Goal: Task Accomplishment & Management: Complete application form

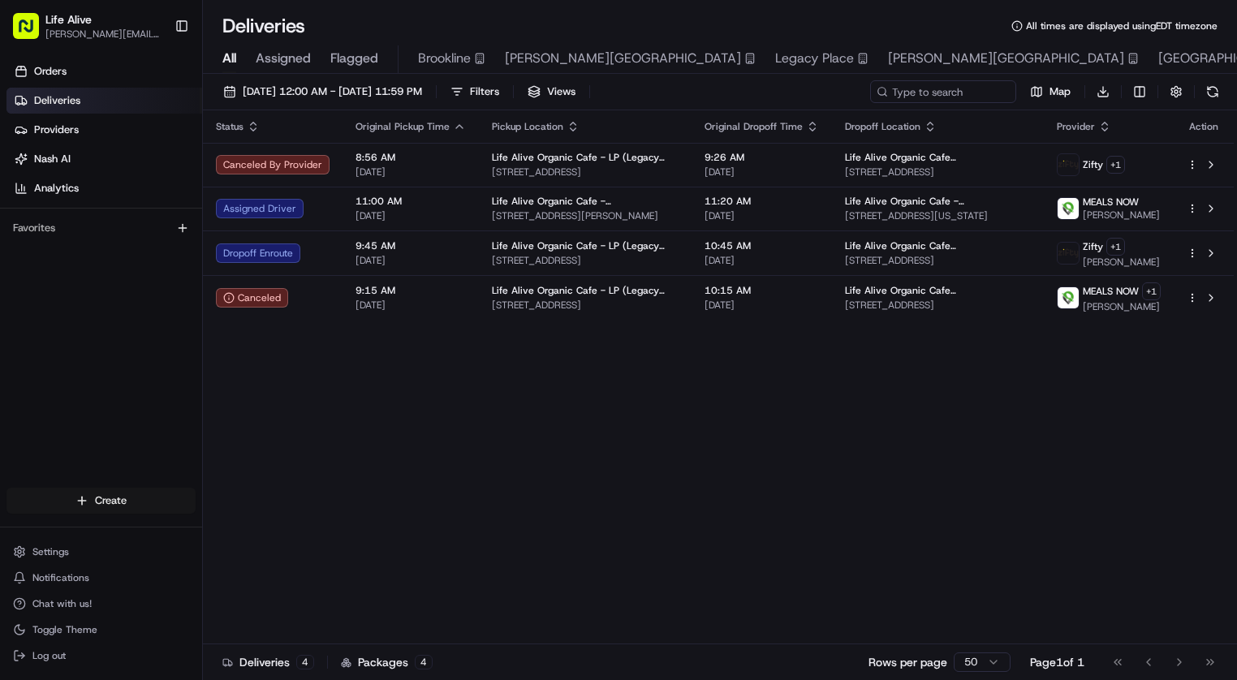
click at [153, 497] on html "Life Alive [PERSON_NAME][EMAIL_ADDRESS][DOMAIN_NAME] Toggle Sidebar Orders Deli…" at bounding box center [618, 340] width 1237 height 680
click at [347, 537] on link "Delivery" at bounding box center [293, 530] width 181 height 29
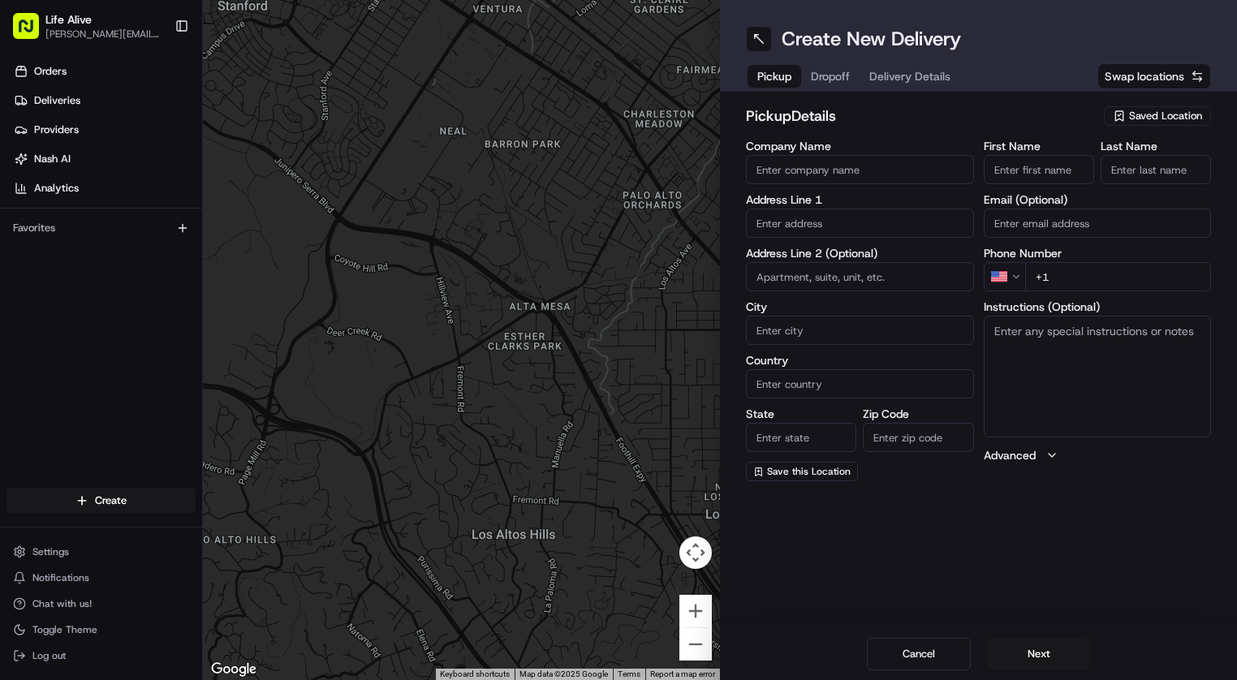
click at [1144, 113] on span "Saved Location" at bounding box center [1165, 116] width 73 height 15
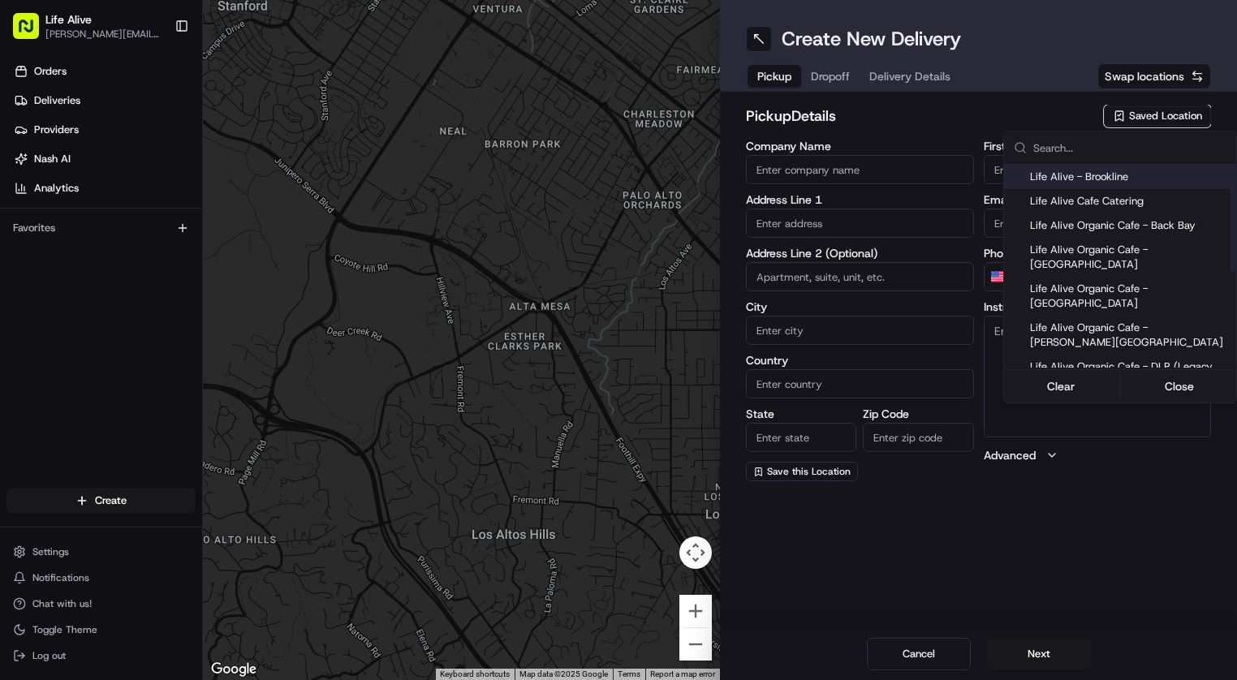
click at [1101, 173] on span "Life Alive - Brookline" at bounding box center [1130, 177] width 200 height 15
type input "Life Alive - Brookline"
type input "[GEOGRAPHIC_DATA]"
type input "US"
type input "MA"
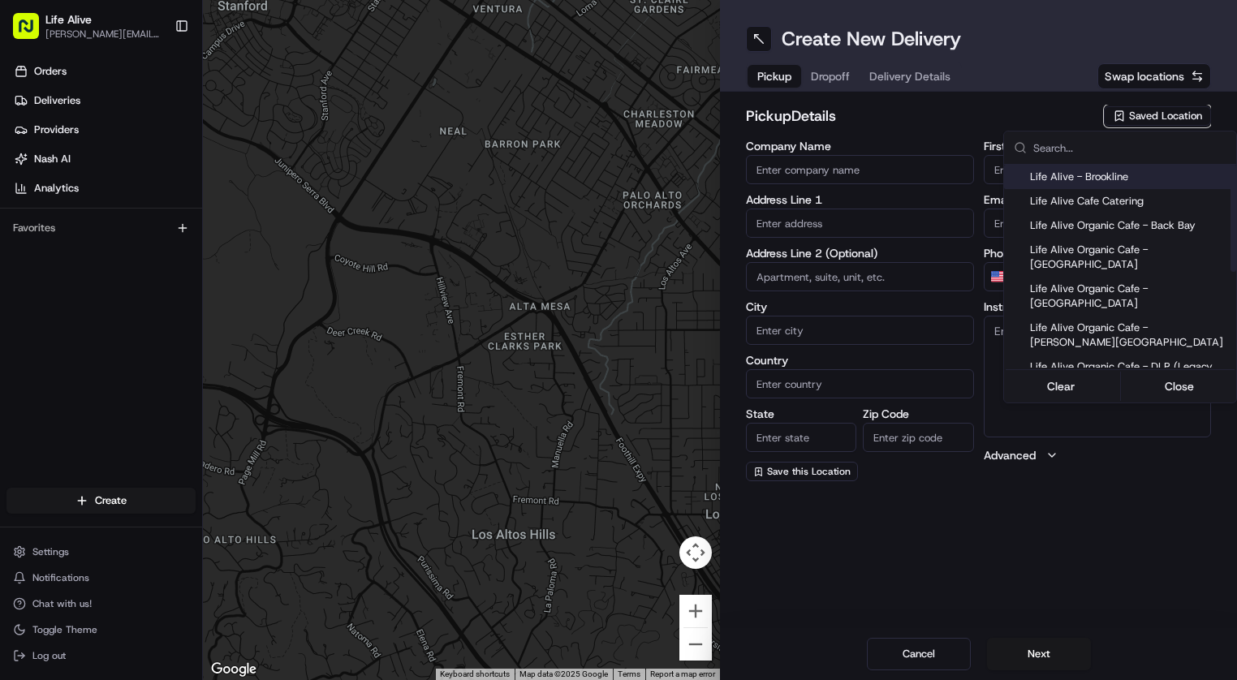
type input "02215"
type input "[PERSON_NAME]"
type input "Builou"
type input "[PHONE_NUMBER]"
type input "[STREET_ADDRESS]"
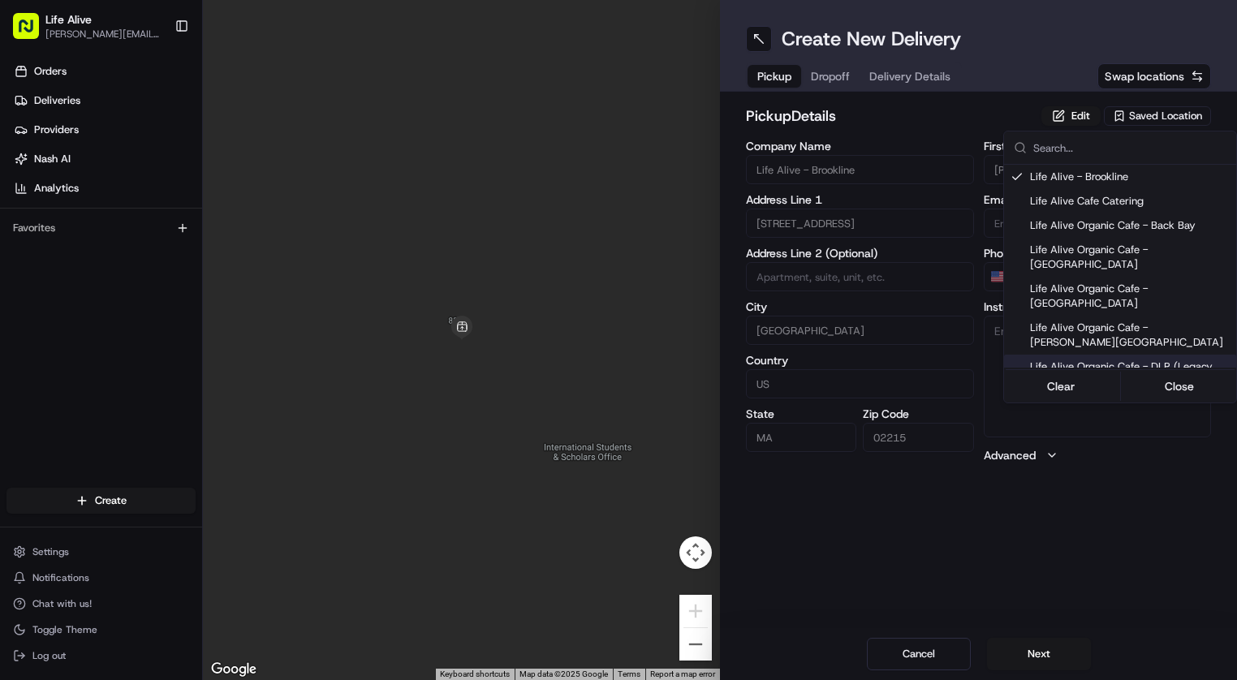
click at [1024, 650] on html "Life Alive [PERSON_NAME][EMAIL_ADDRESS][DOMAIN_NAME] Toggle Sidebar Orders Deli…" at bounding box center [618, 340] width 1237 height 680
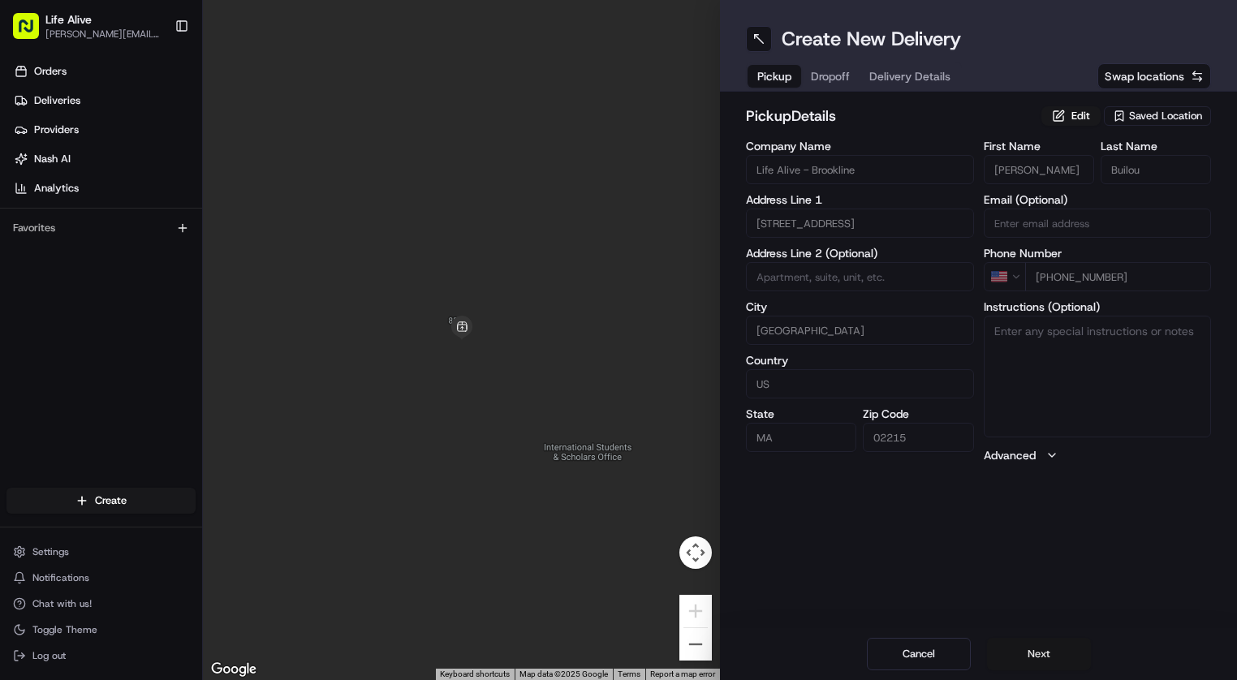
click at [1018, 649] on button "Next" at bounding box center [1039, 654] width 104 height 32
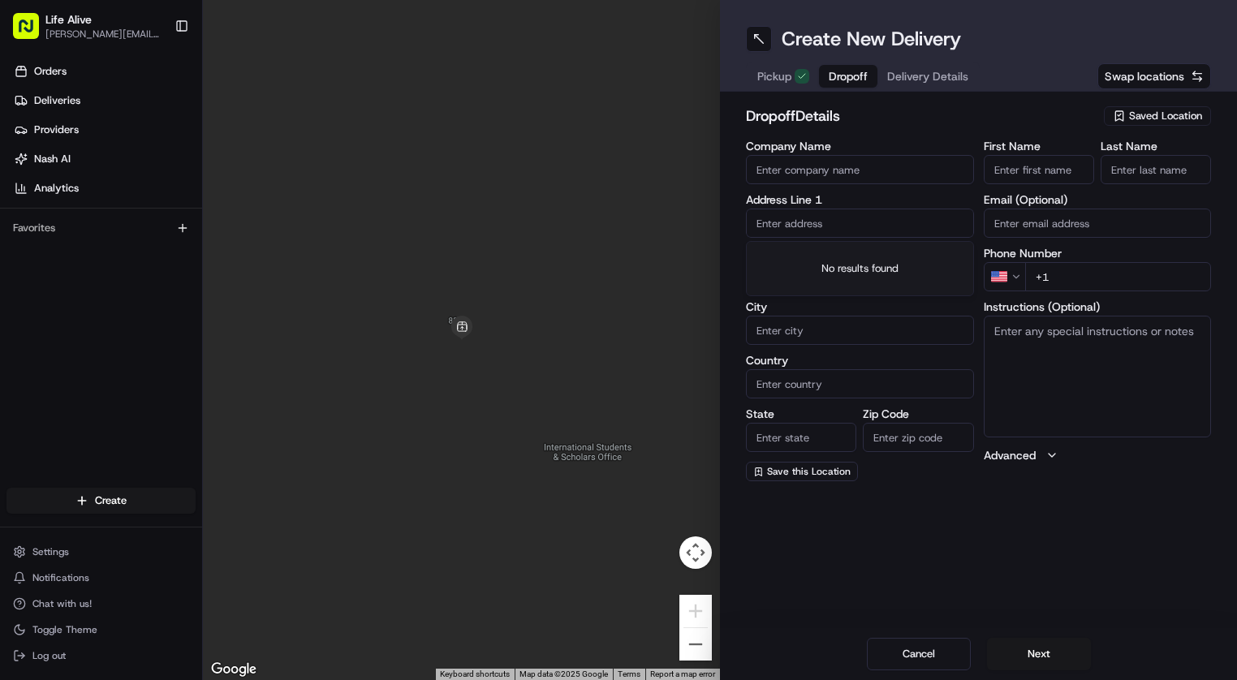
paste input "[STREET_ADDRESS]"
click at [842, 256] on div "[STREET_ADDRESS]" at bounding box center [860, 257] width 220 height 24
type input "[STREET_ADDRESS]"
type input "[GEOGRAPHIC_DATA]"
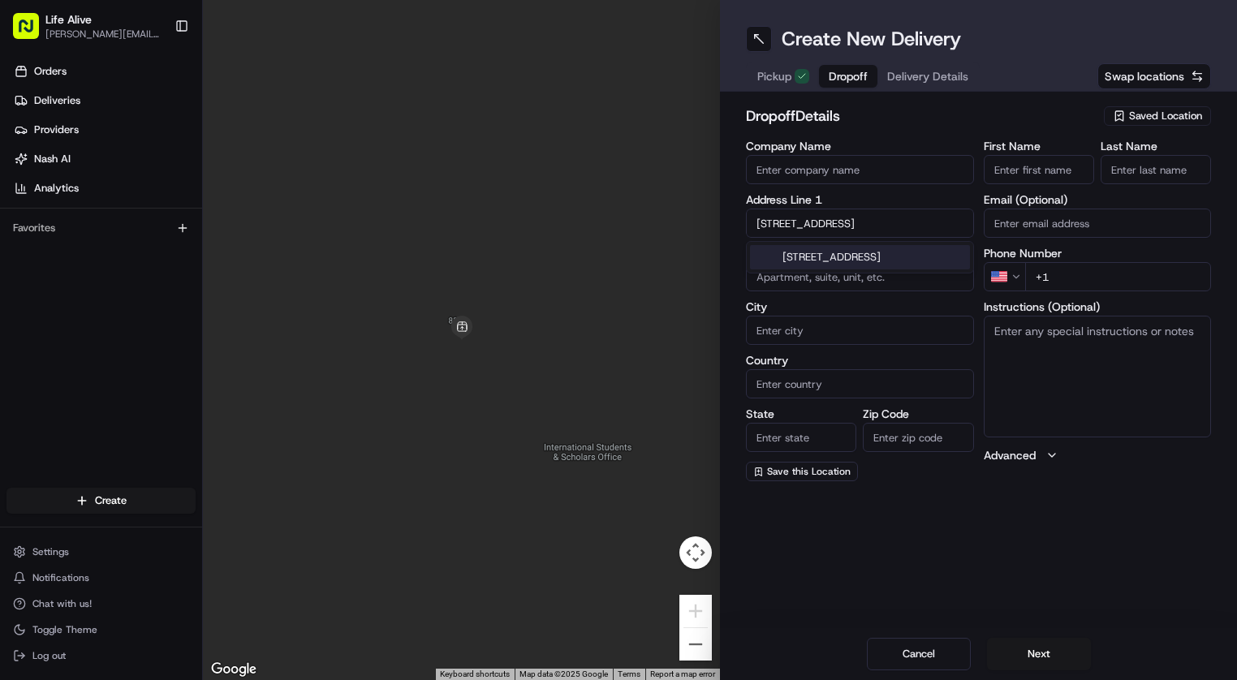
type input "MA"
type input "02115"
type input "[STREET_ADDRESS]"
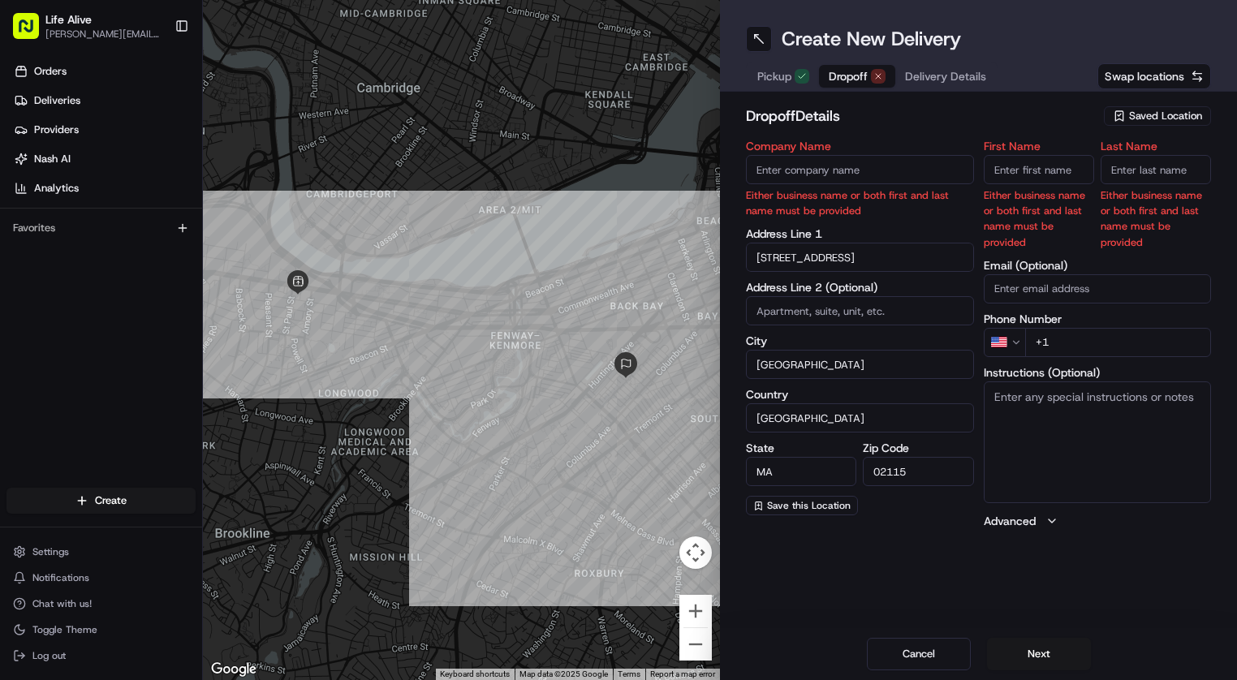
click at [1018, 174] on input "First Name" at bounding box center [1038, 169] width 110 height 29
paste input "[PERSON_NAME]"
drag, startPoint x: 1060, startPoint y: 172, endPoint x: 1009, endPoint y: 168, distance: 51.3
click at [1009, 168] on input "[PERSON_NAME]" at bounding box center [1038, 169] width 110 height 29
type input "[PERSON_NAME]"
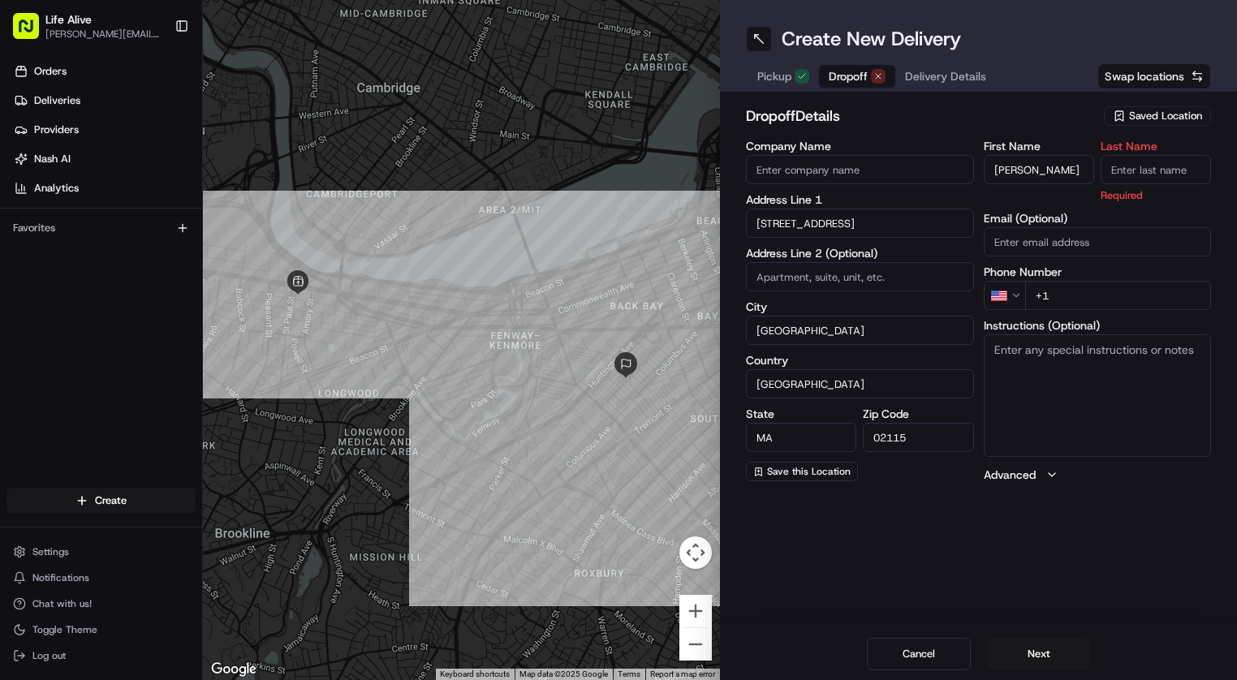
paste input "[PERSON_NAME]"
type input "[PERSON_NAME]"
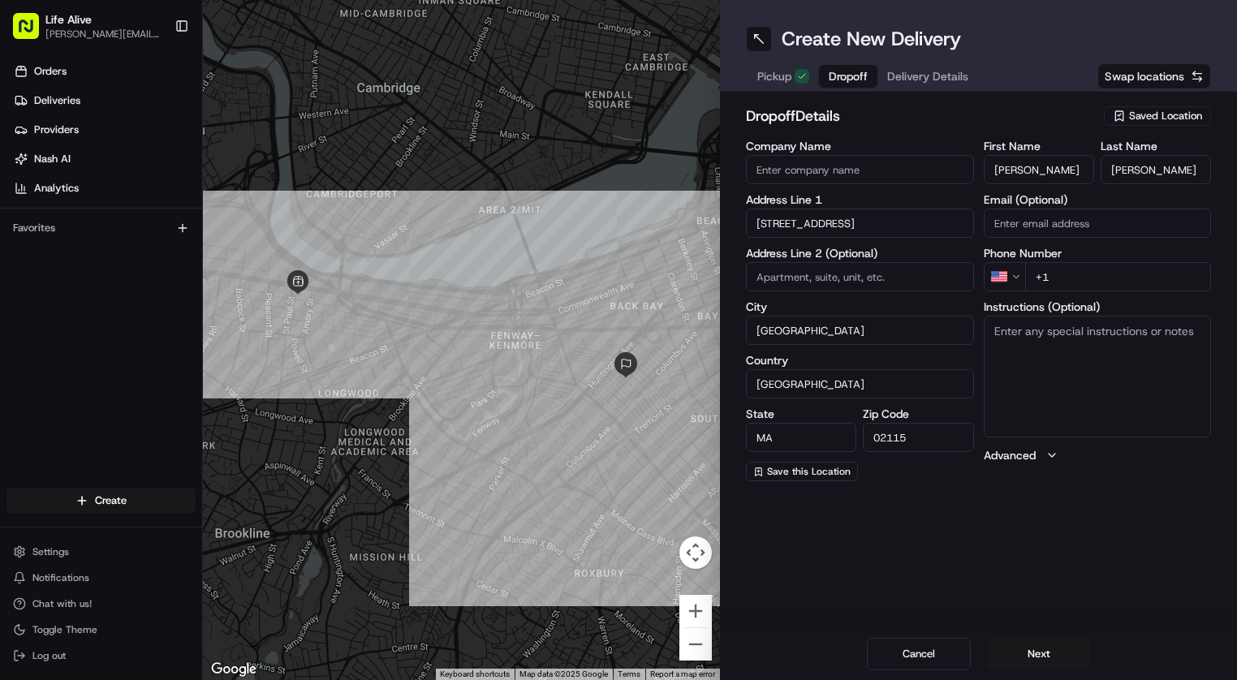
paste input "[PHONE_NUMBER]"
type input "[PHONE_NUMBER]"
click at [1042, 656] on button "Next" at bounding box center [1039, 654] width 104 height 32
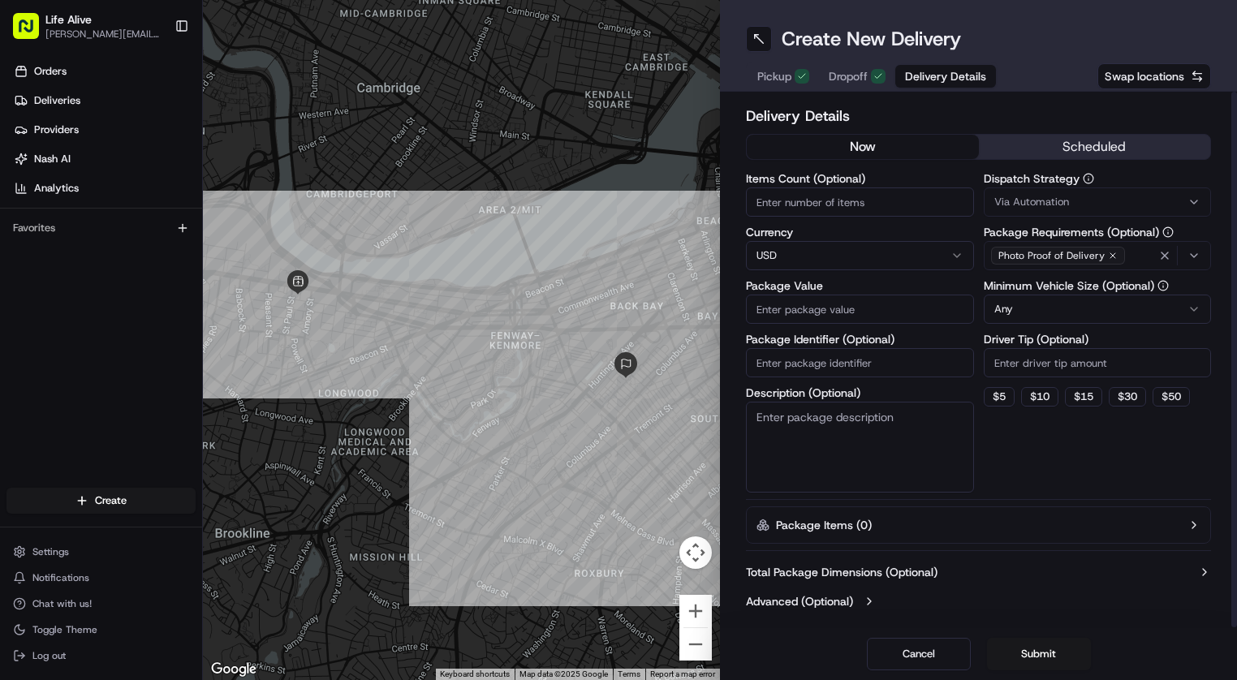
click at [1090, 155] on button "scheduled" at bounding box center [1095, 147] width 232 height 24
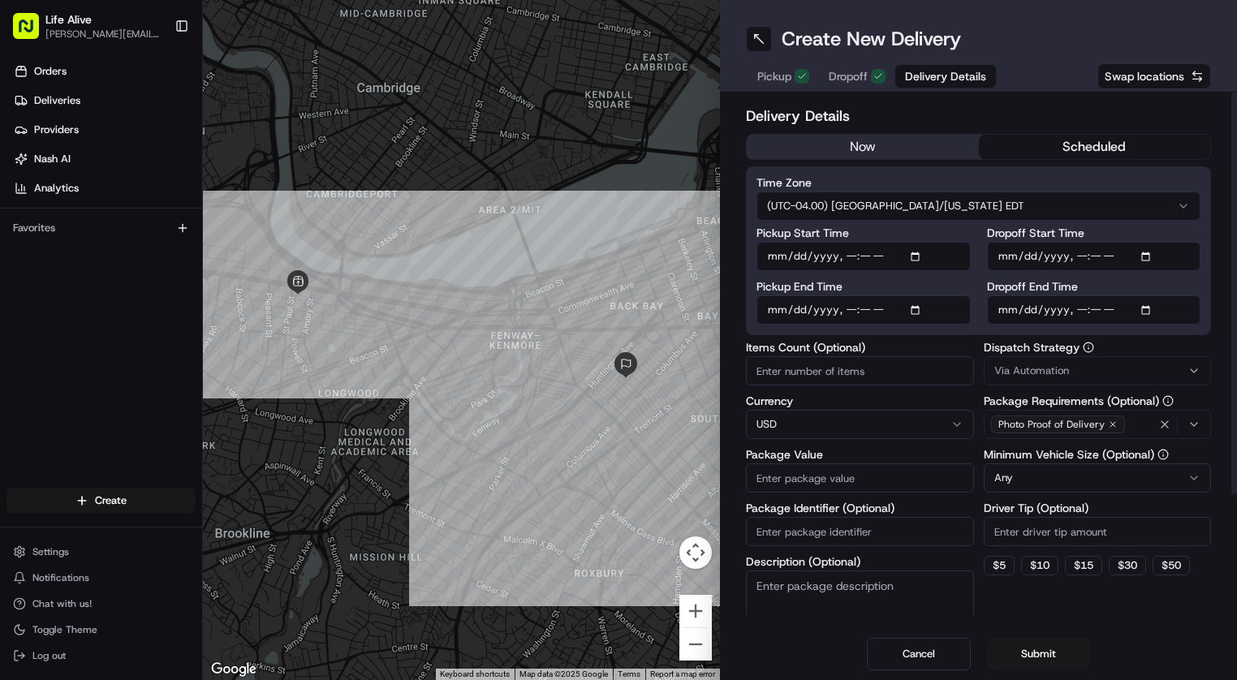
click at [1025, 320] on input "Dropoff End Time" at bounding box center [1094, 309] width 214 height 29
click at [1084, 304] on input "Dropoff End Time" at bounding box center [1094, 309] width 214 height 29
click at [1099, 314] on input "Dropoff End Time" at bounding box center [1094, 309] width 214 height 29
click at [1117, 317] on input "Dropoff End Time" at bounding box center [1094, 309] width 214 height 29
type input "[DATE]T15:45"
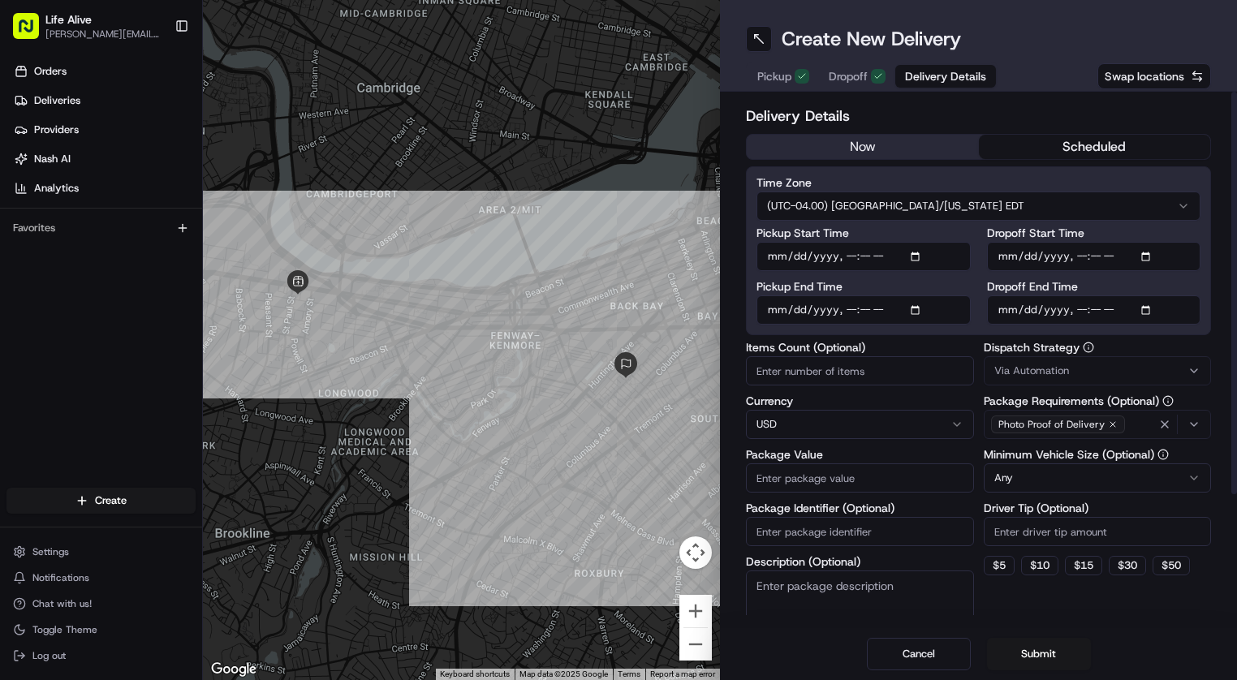
click at [1022, 255] on input "Dropoff Start Time" at bounding box center [1094, 256] width 214 height 29
click at [1081, 258] on input "Dropoff Start Time" at bounding box center [1094, 256] width 214 height 29
click at [1094, 258] on input "Dropoff Start Time" at bounding box center [1094, 256] width 214 height 29
click at [1112, 260] on input "Dropoff Start Time" at bounding box center [1094, 256] width 214 height 29
type input "[DATE]T15:30"
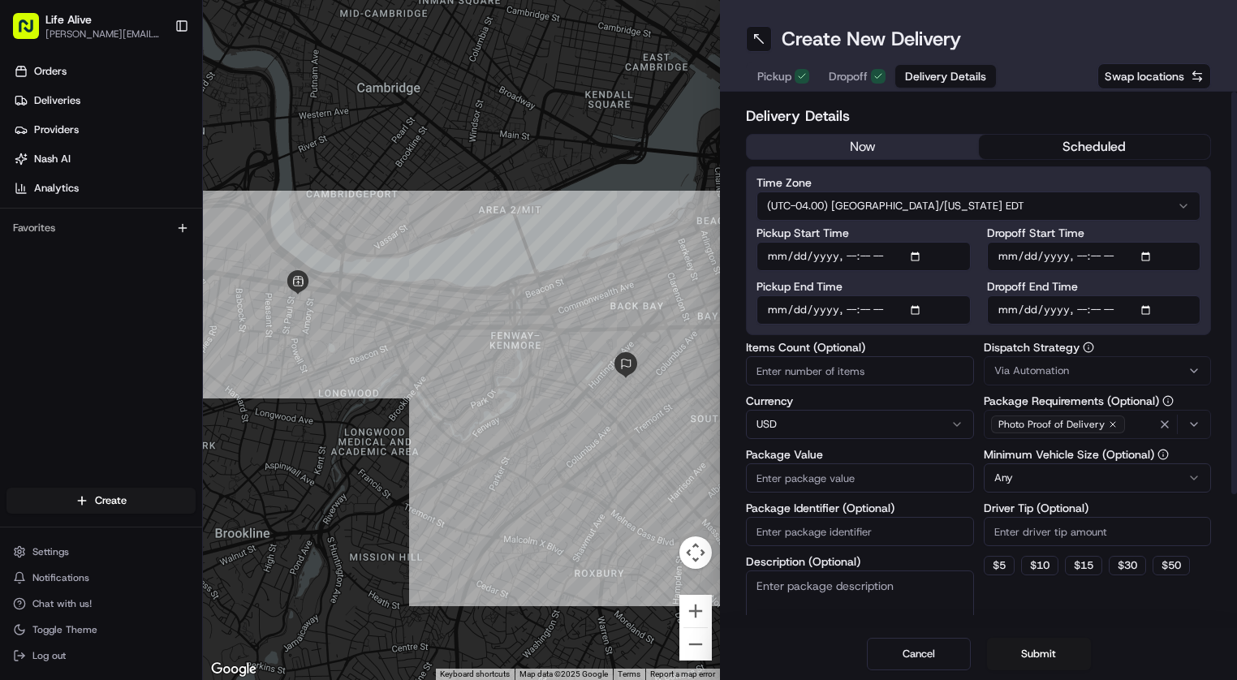
click at [979, 257] on div "Pickup Start Time Pickup End Time Dropoff Start Time Dropoff End Time" at bounding box center [978, 275] width 444 height 97
click at [794, 318] on input "Pickup End Time" at bounding box center [863, 309] width 214 height 29
click at [852, 312] on input "Pickup End Time" at bounding box center [863, 309] width 214 height 29
click at [868, 313] on input "Pickup End Time" at bounding box center [863, 309] width 214 height 29
click at [888, 308] on input "Pickup End Time" at bounding box center [863, 309] width 214 height 29
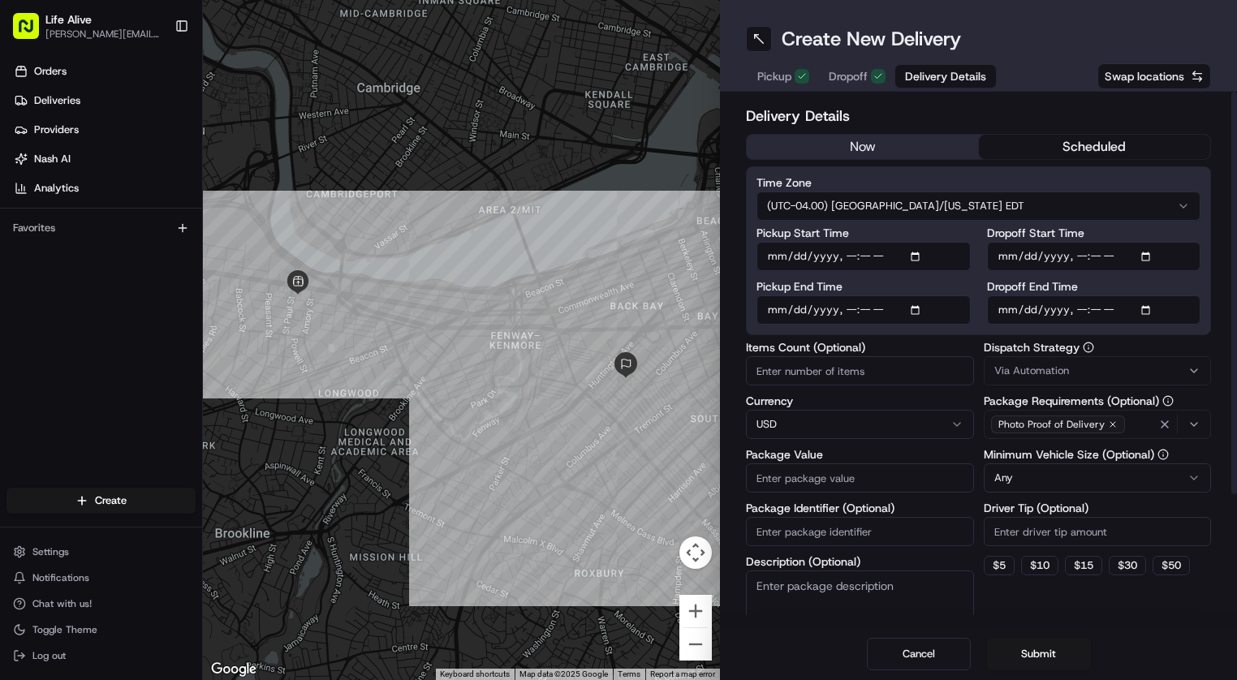
type input "[DATE]T15:15"
click at [976, 331] on div "Time Zone (UTC-04.00) [GEOGRAPHIC_DATA]/[US_STATE] EDT Pickup Start Time Pickup…" at bounding box center [978, 250] width 465 height 169
click at [1003, 374] on span "Via Automation" at bounding box center [1031, 370] width 75 height 15
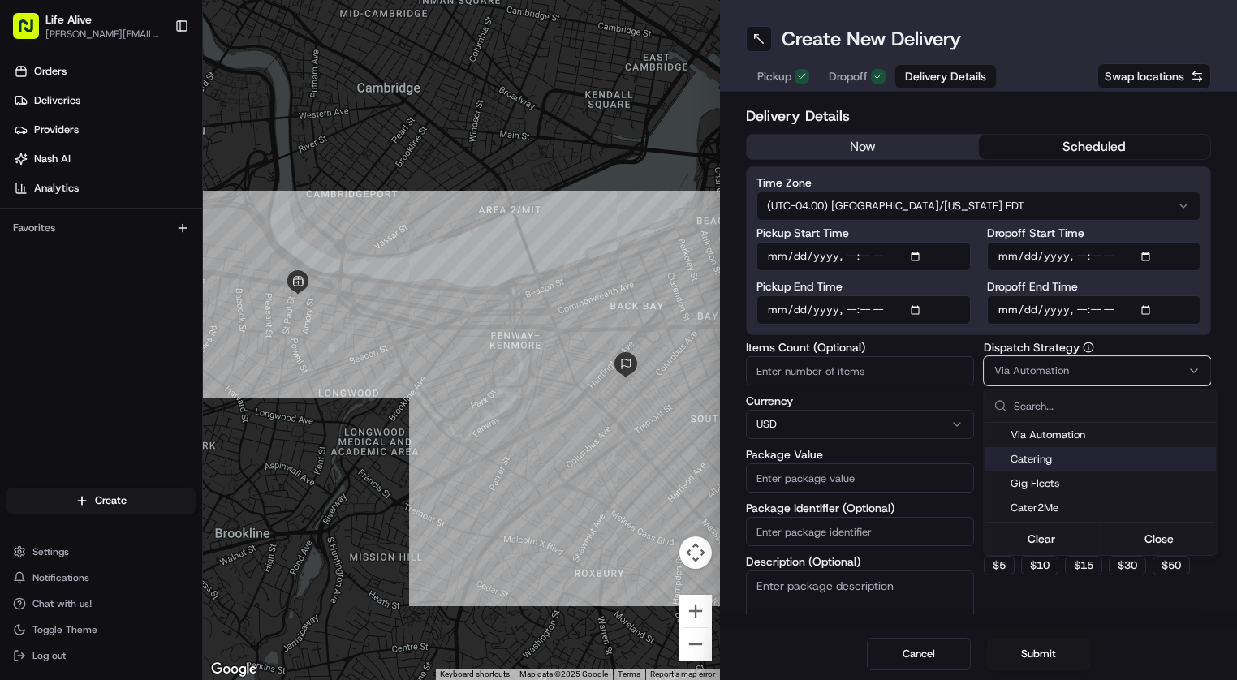
click at [1027, 462] on span "Catering" at bounding box center [1110, 459] width 200 height 15
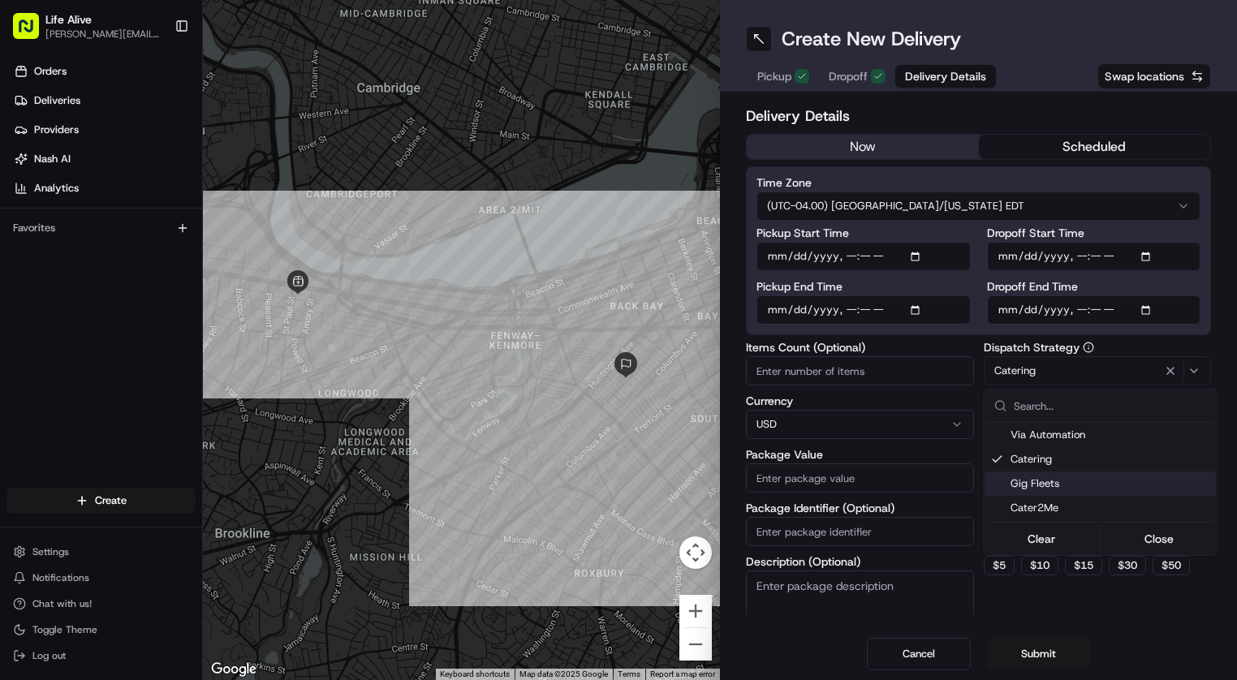
click at [983, 387] on html "Life Alive [PERSON_NAME][EMAIL_ADDRESS][DOMAIN_NAME] Toggle Sidebar Orders Deli…" at bounding box center [618, 340] width 1237 height 680
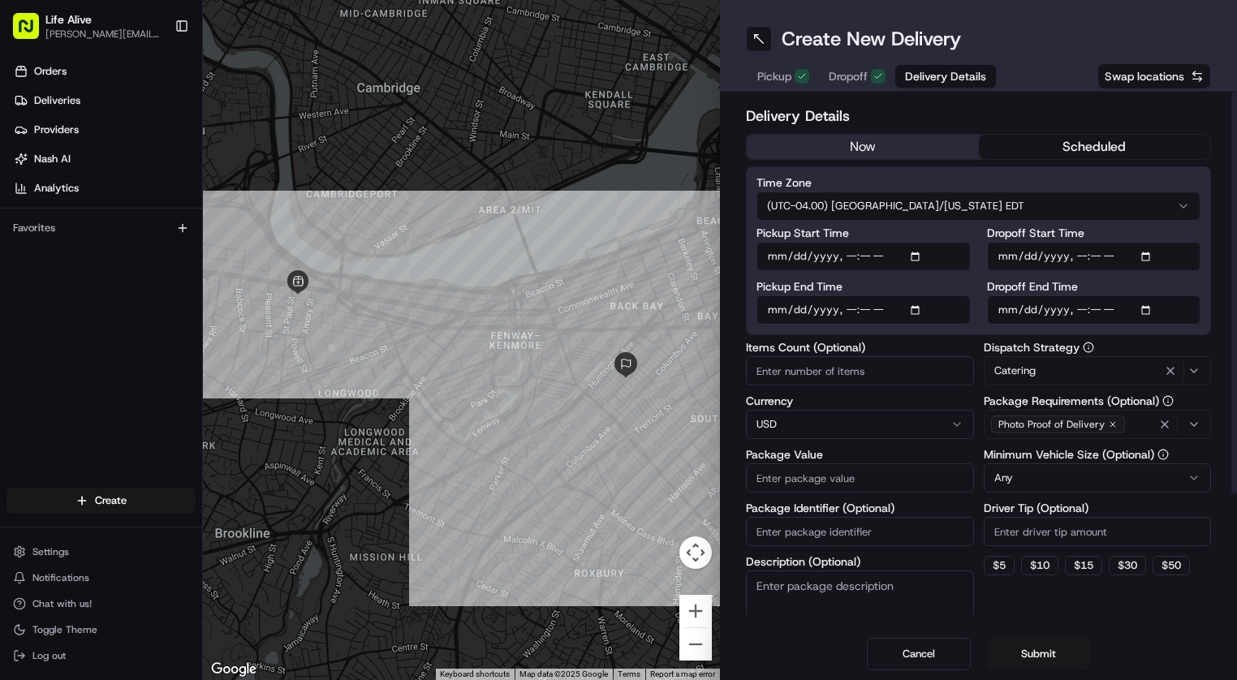
click at [901, 492] on input "Package Value" at bounding box center [860, 477] width 228 height 29
type input "280"
click at [1041, 524] on input "Driver Tip (Optional)" at bounding box center [1097, 531] width 228 height 29
type input "25"
click at [1052, 647] on button "Submit" at bounding box center [1039, 654] width 104 height 32
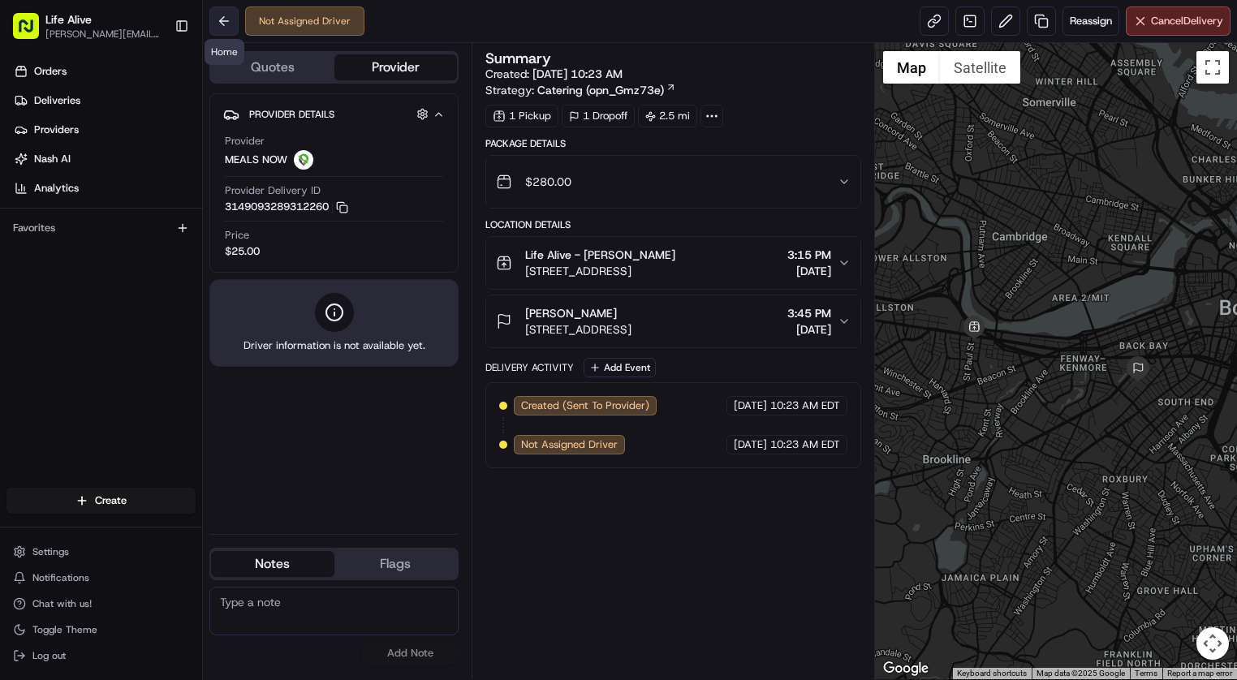
click at [216, 17] on button at bounding box center [223, 20] width 29 height 29
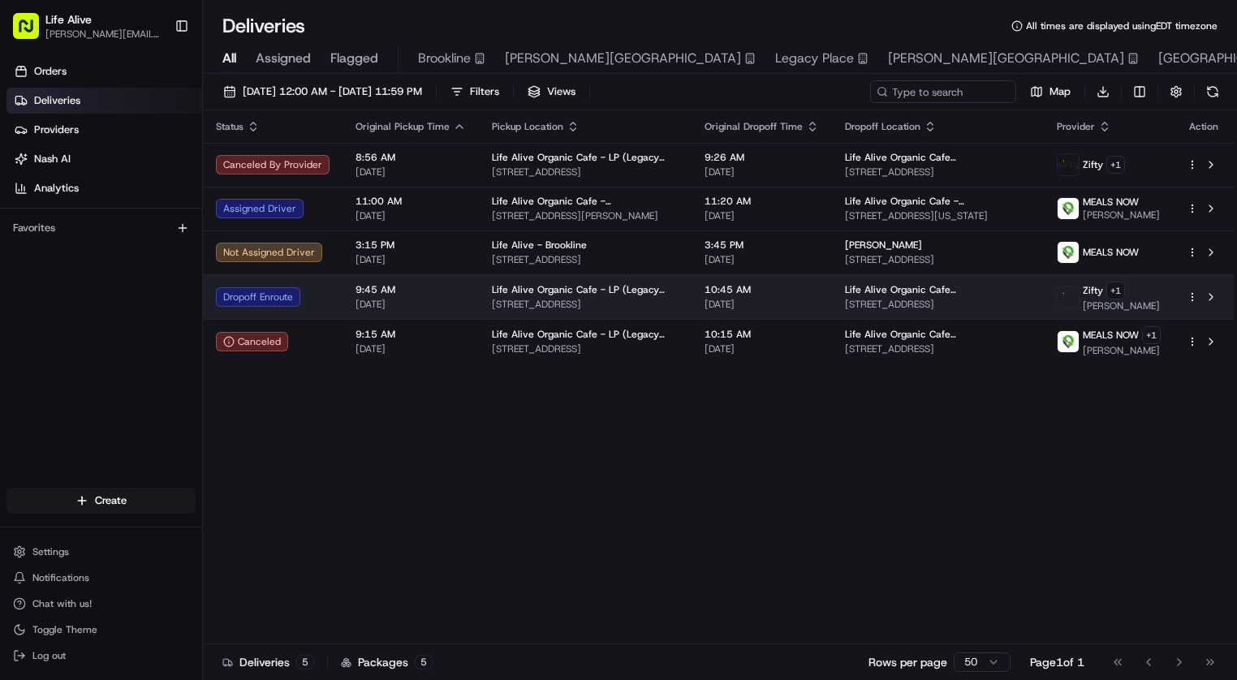
click at [575, 307] on span "[STREET_ADDRESS]" at bounding box center [585, 304] width 187 height 13
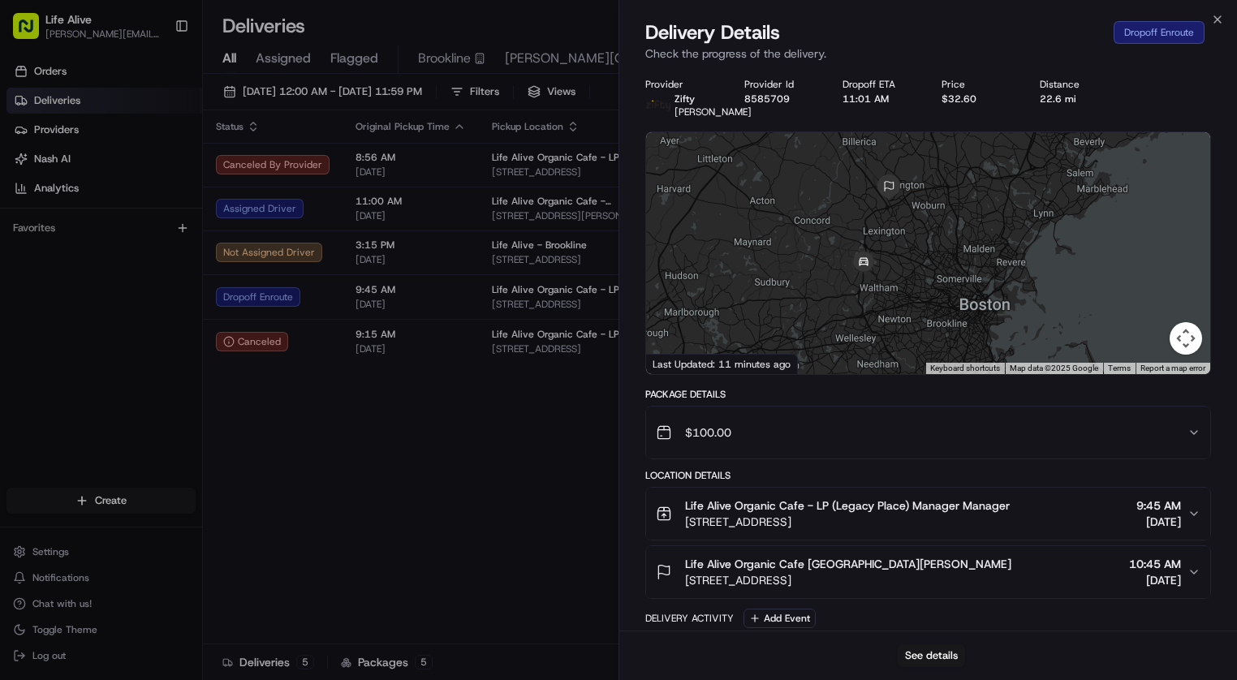
drag, startPoint x: 905, startPoint y: 226, endPoint x: 909, endPoint y: 279, distance: 53.6
click at [909, 279] on div at bounding box center [928, 253] width 564 height 242
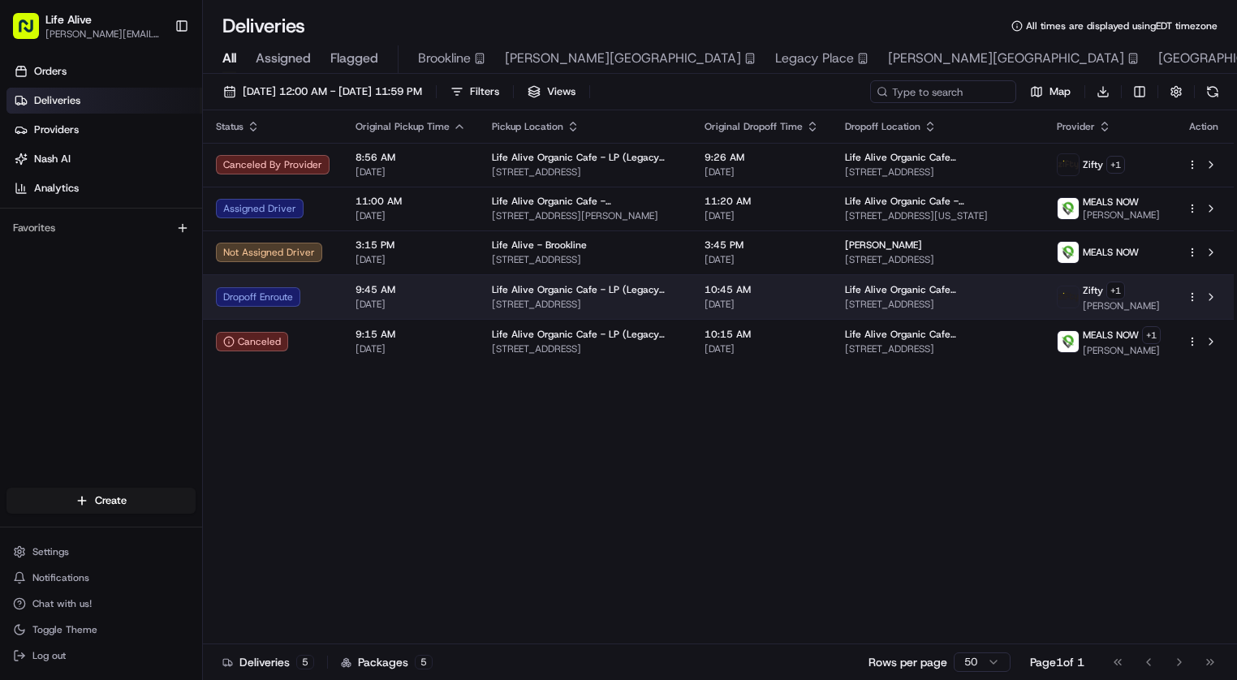
click at [892, 293] on span "Life Alive Organic Cafe [GEOGRAPHIC_DATA]" at bounding box center [938, 289] width 187 height 13
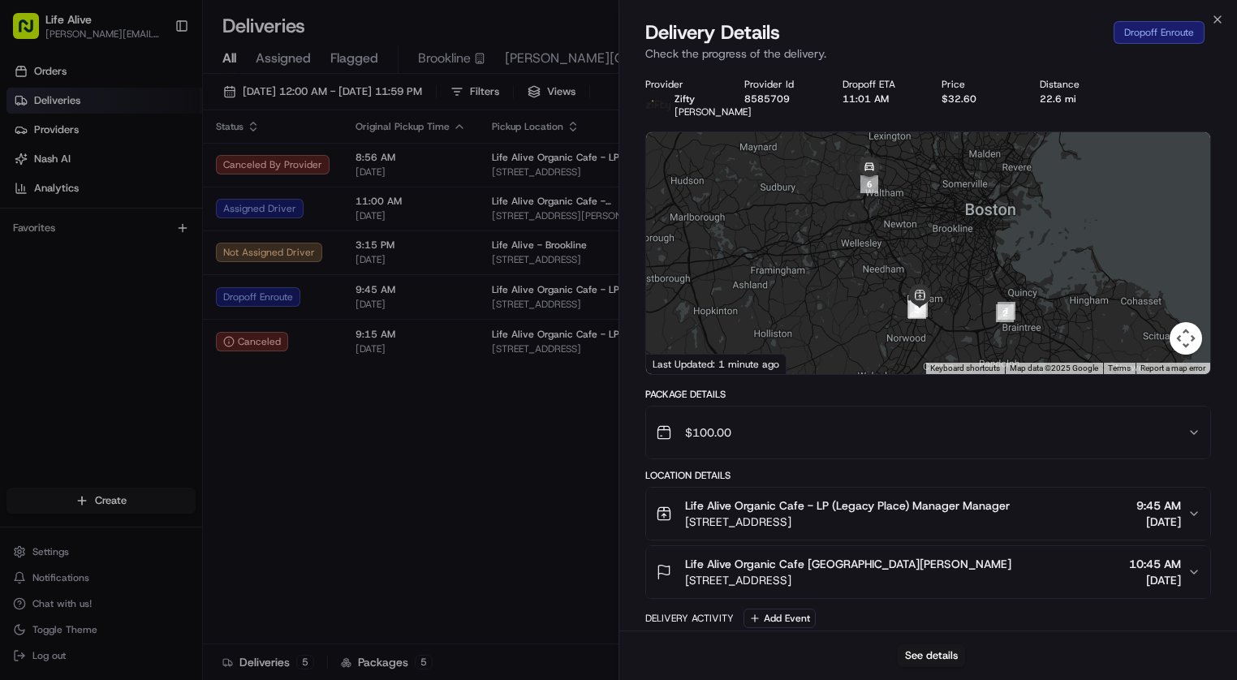
drag, startPoint x: 936, startPoint y: 278, endPoint x: 918, endPoint y: 179, distance: 100.7
click at [918, 179] on div at bounding box center [928, 253] width 564 height 242
